Goal: Information Seeking & Learning: Learn about a topic

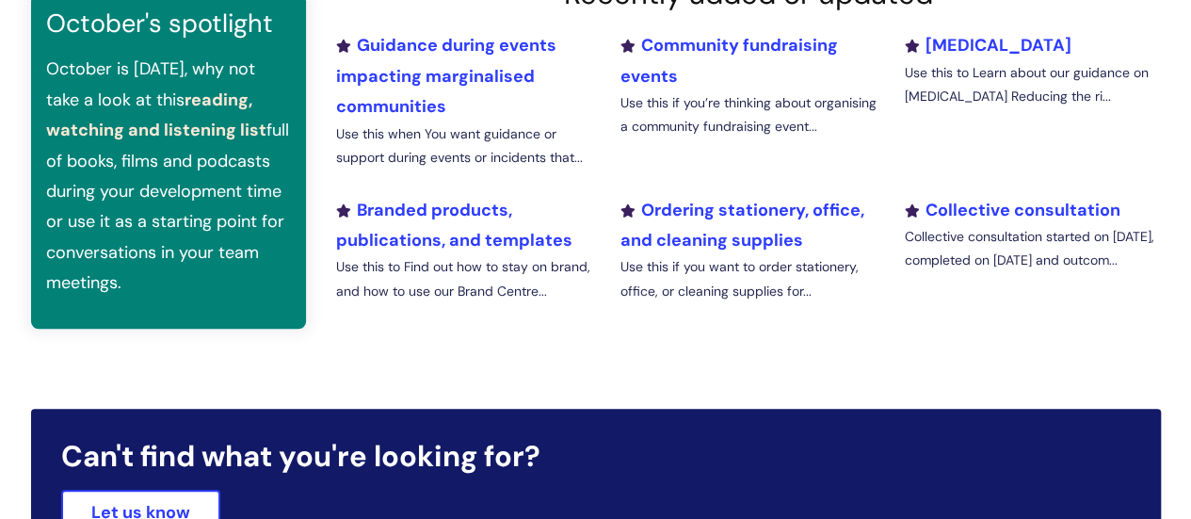
scroll to position [731, 0]
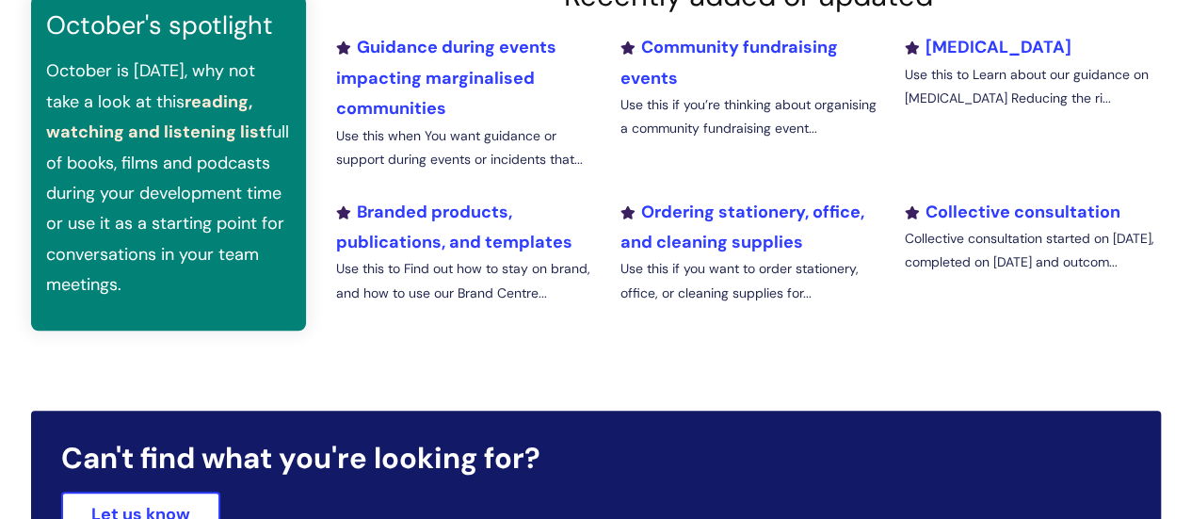
click at [425, 60] on li "Guidance during events impacting marginalised communities Use this when You wan…" at bounding box center [464, 109] width 284 height 154
click at [421, 43] on link "Guidance during events impacting marginalised communities" at bounding box center [446, 78] width 220 height 84
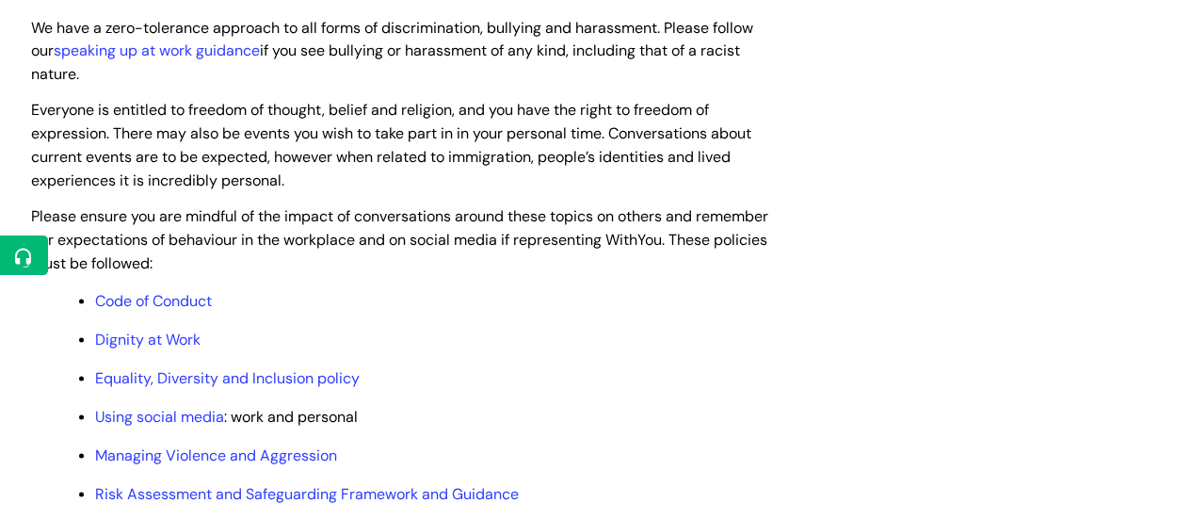
scroll to position [1501, 0]
click at [279, 157] on span "Everyone is entitled to freedom of thought, belief and religion, and you have t…" at bounding box center [391, 143] width 721 height 89
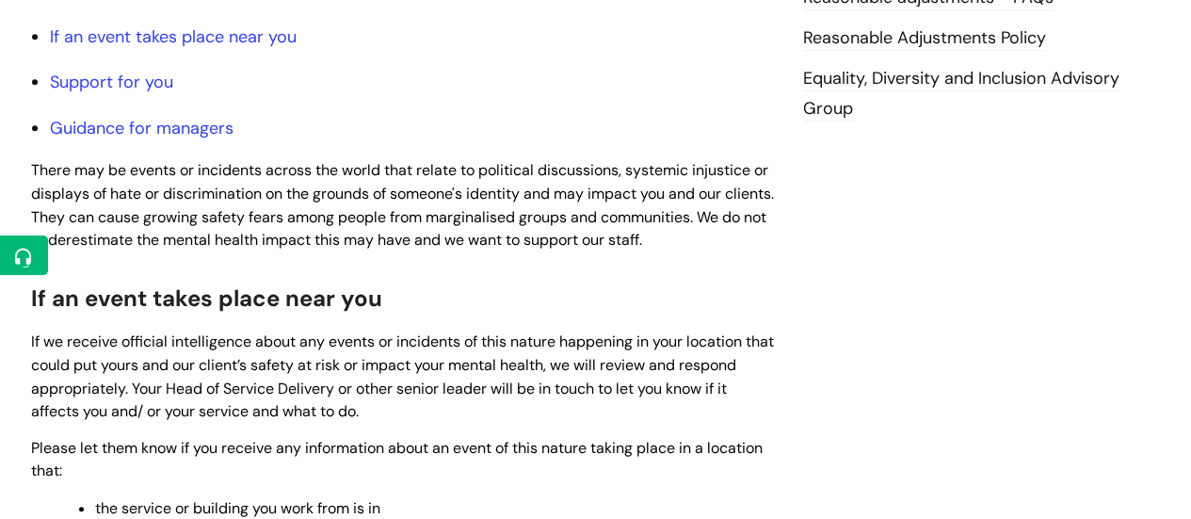
scroll to position [537, 0]
